Goal: Obtain resource: Obtain resource

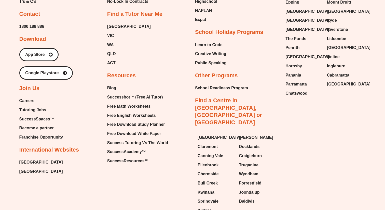
scroll to position [2178, 0]
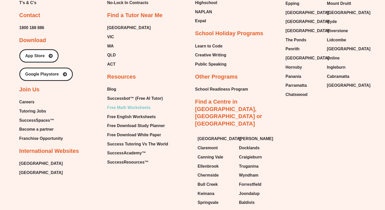
click at [141, 104] on span "Free Math Worksheets" at bounding box center [128, 108] width 43 height 8
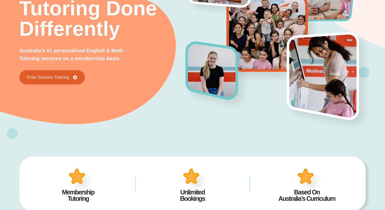
scroll to position [0, 0]
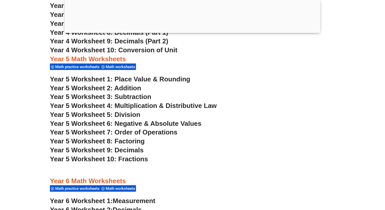
scroll to position [948, 0]
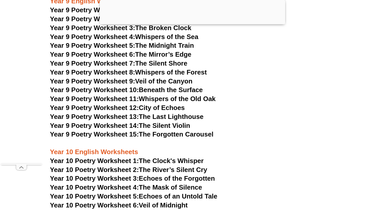
scroll to position [3492, 0]
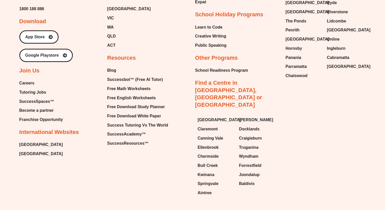
scroll to position [2206, 0]
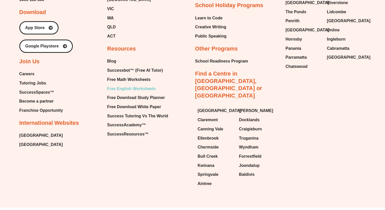
click at [124, 85] on span "Free English Worksheets" at bounding box center [131, 89] width 49 height 8
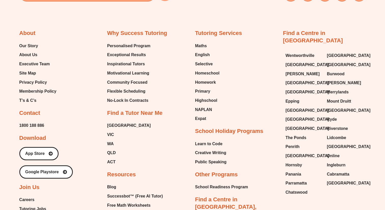
scroll to position [2041, 0]
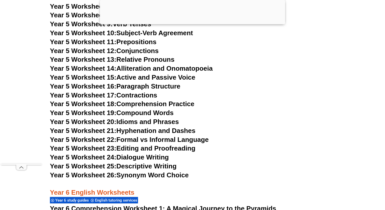
scroll to position [2617, 0]
click at [136, 86] on link "Year 5 Worksheet 16: Paragraph Structure" at bounding box center [115, 86] width 130 height 8
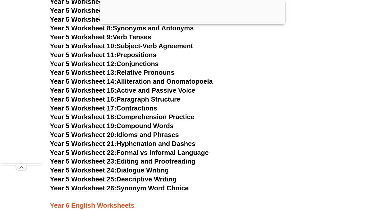
scroll to position [2605, 0]
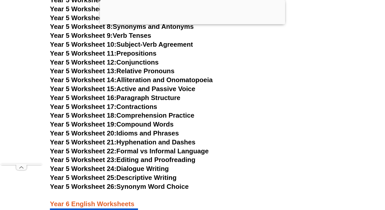
click at [129, 113] on link "Year 5 Worksheet 18: Comprehension Practice" at bounding box center [122, 115] width 144 height 8
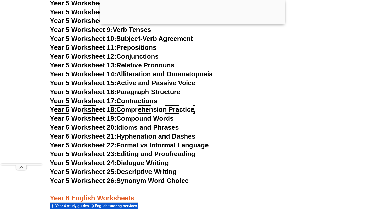
scroll to position [2617, 0]
